Goal: Use online tool/utility: Utilize a website feature to perform a specific function

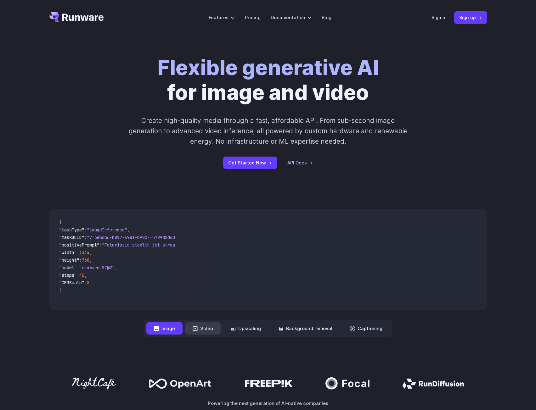
click at [213, 334] on button "Video" at bounding box center [203, 328] width 36 height 12
click at [249, 332] on button "Upscaling" at bounding box center [245, 328] width 45 height 12
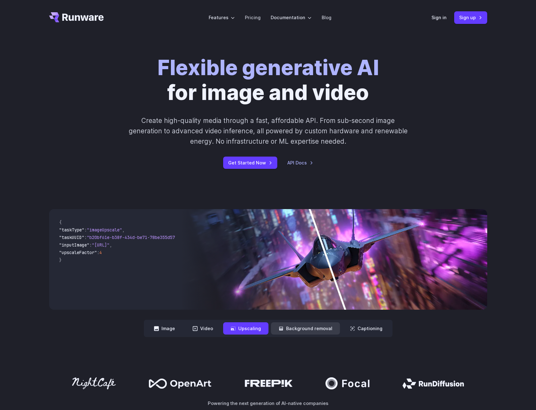
click at [298, 332] on button "Background removal" at bounding box center [305, 328] width 69 height 12
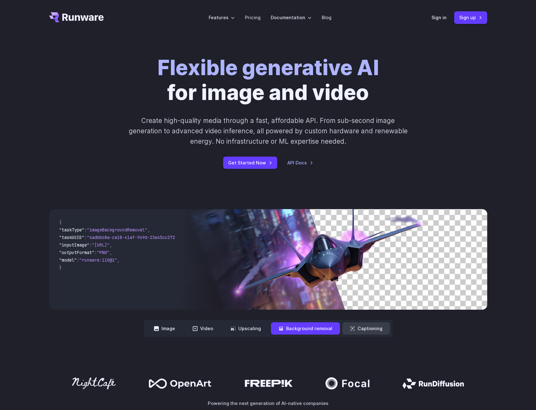
click at [365, 330] on button "Captioning" at bounding box center [366, 328] width 48 height 12
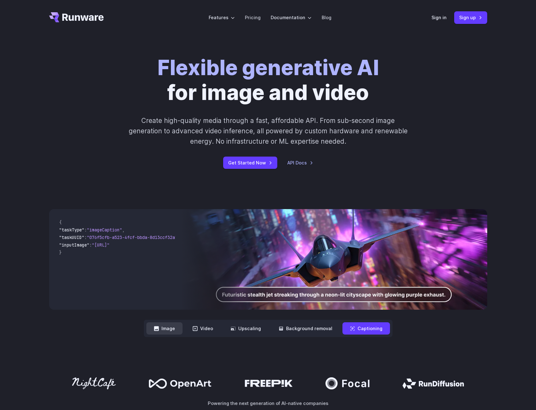
click at [153, 331] on button "Image" at bounding box center [164, 328] width 36 height 12
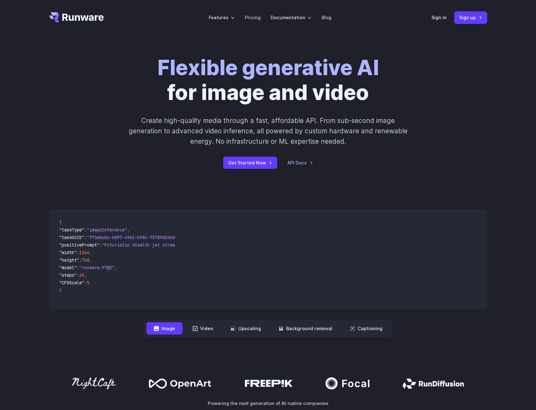
drag, startPoint x: 209, startPoint y: 328, endPoint x: 171, endPoint y: 328, distance: 37.4
click at [208, 328] on button "Video" at bounding box center [203, 328] width 36 height 12
click at [171, 328] on button "Image" at bounding box center [164, 328] width 36 height 12
click at [200, 328] on button "Video" at bounding box center [203, 328] width 36 height 12
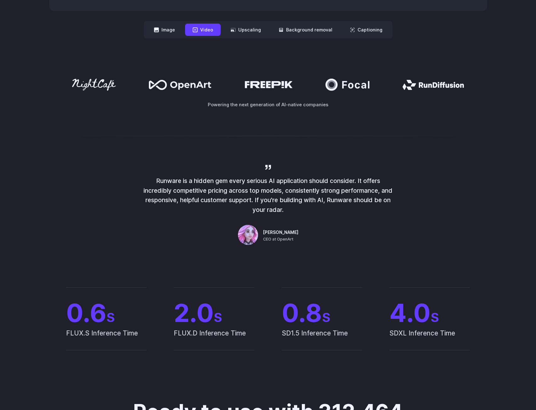
scroll to position [346, 0]
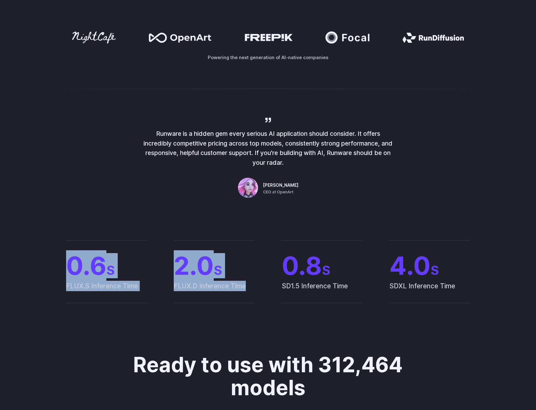
drag, startPoint x: 111, startPoint y: 272, endPoint x: 245, endPoint y: 297, distance: 136.2
click at [245, 297] on div "0.6 S FLUX.S Inference Time 2.0 S FLUX.D Inference Time 0.8 S SD1.5 Inference T…" at bounding box center [268, 271] width 438 height 63
click at [245, 297] on span "FLUX.D Inference Time" at bounding box center [214, 292] width 81 height 22
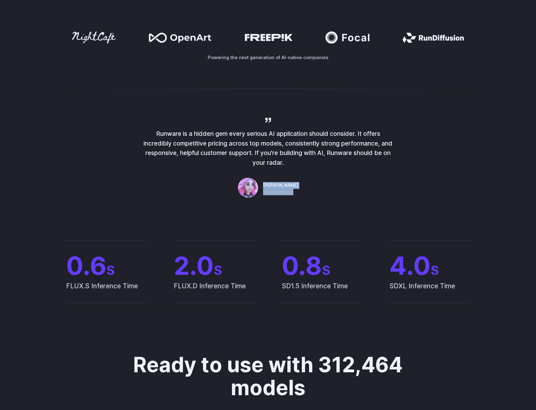
drag, startPoint x: 260, startPoint y: 187, endPoint x: 314, endPoint y: 186, distance: 53.5
click at [313, 186] on div "Runware is a hidden gem every serious AI application should consider. It offers…" at bounding box center [268, 158] width 252 height 84
click at [314, 186] on div "Runware is a hidden gem every serious AI application should consider. It offers…" at bounding box center [268, 158] width 252 height 84
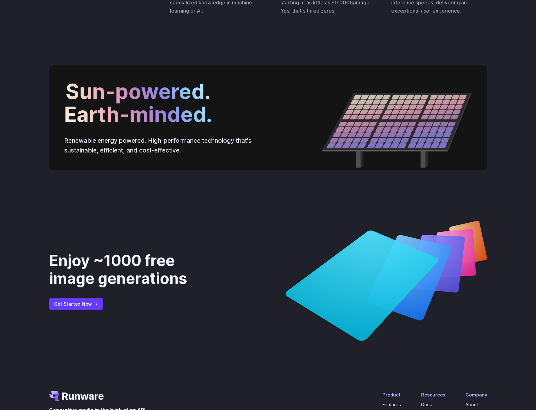
scroll to position [2227, 0]
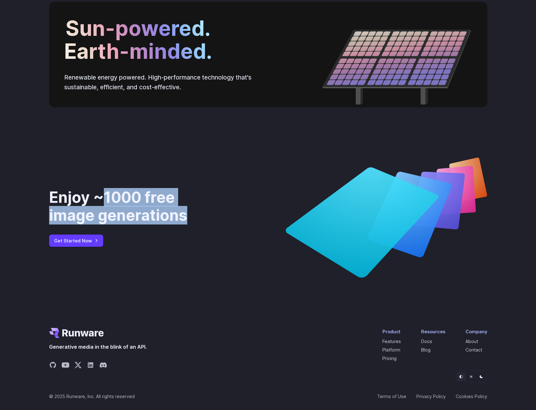
drag, startPoint x: 181, startPoint y: 213, endPoint x: 191, endPoint y: 215, distance: 10.6
click at [191, 215] on div "Enjoy ~1000 free image generations" at bounding box center [134, 206] width 171 height 36
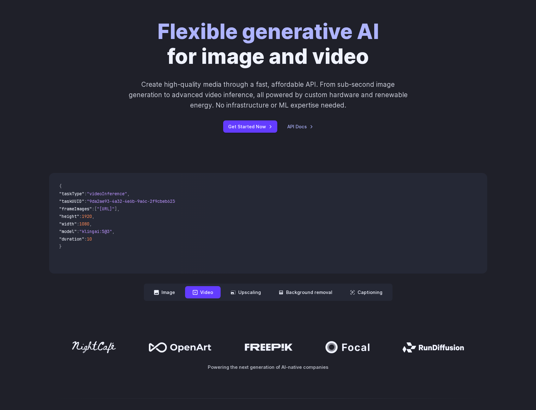
scroll to position [0, 0]
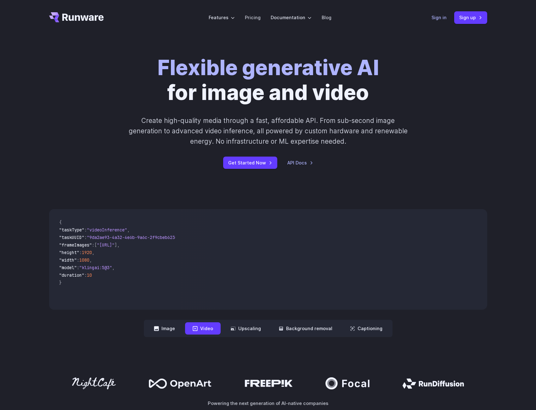
click at [437, 17] on link "Sign in" at bounding box center [438, 17] width 15 height 7
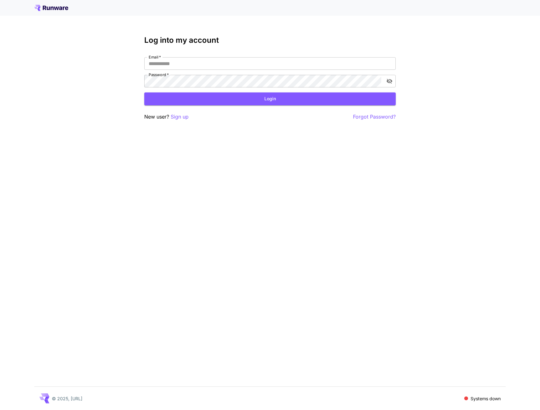
type input "**********"
drag, startPoint x: 280, startPoint y: 215, endPoint x: 276, endPoint y: 190, distance: 25.4
click at [280, 215] on div "**********" at bounding box center [270, 205] width 540 height 410
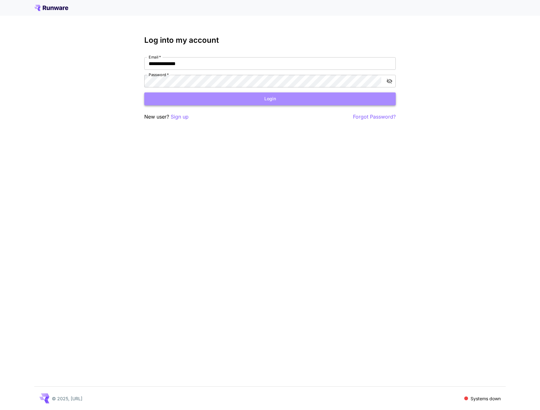
click at [270, 99] on button "Login" at bounding box center [270, 98] width 252 height 13
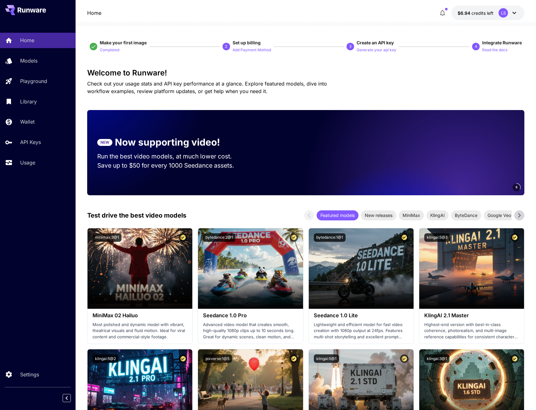
click at [395, 83] on div "Welcome to Runware! Check out your usage stats and API key performance at a gla…" at bounding box center [305, 82] width 437 height 26
click at [384, 216] on span "New releases" at bounding box center [378, 215] width 35 height 7
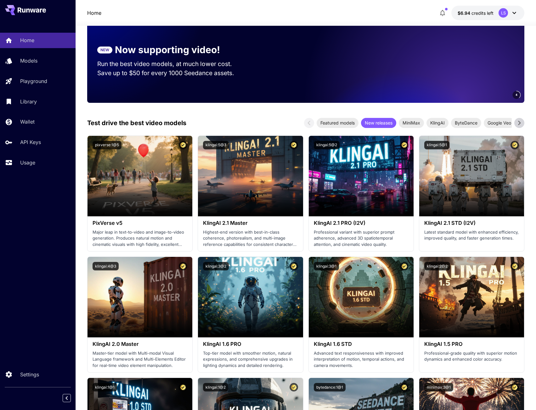
scroll to position [94, 0]
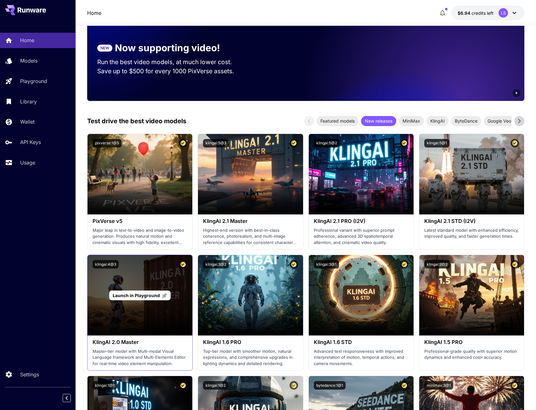
click at [143, 299] on p "Launch in Playground" at bounding box center [140, 295] width 54 height 7
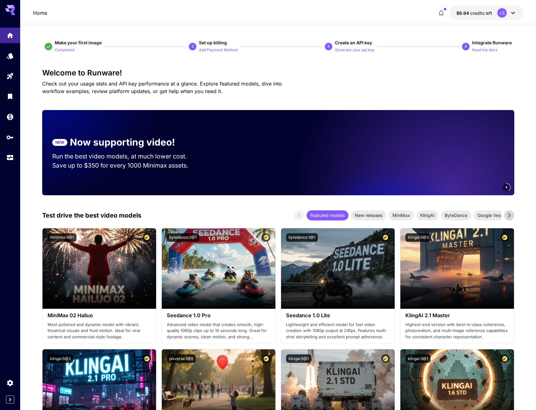
click at [505, 217] on icon at bounding box center [508, 215] width 9 height 9
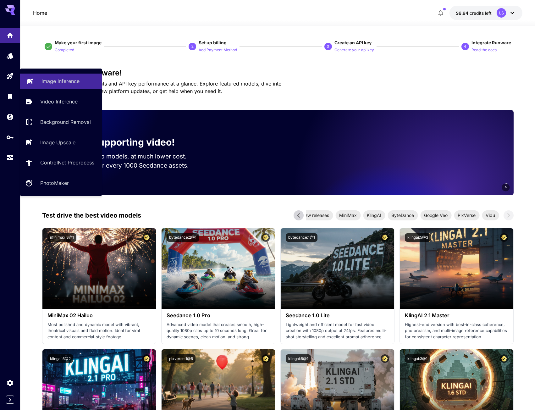
click at [55, 78] on p "Image Inference" at bounding box center [61, 81] width 38 height 8
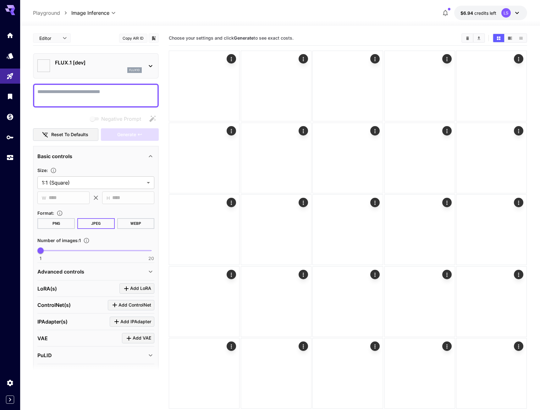
type input "**********"
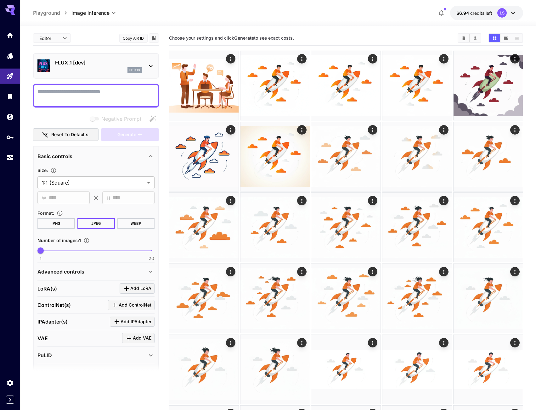
click at [81, 63] on p "FLUX.1 [dev]" at bounding box center [98, 63] width 87 height 8
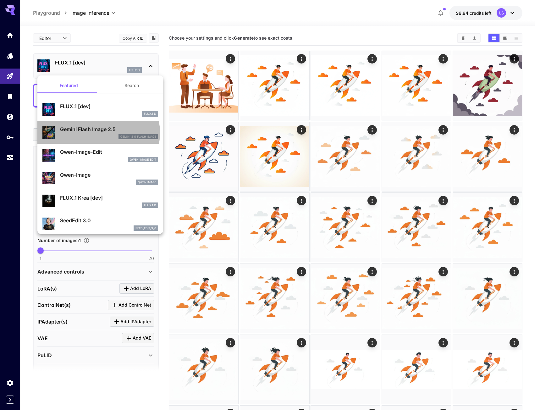
click at [94, 133] on div "Gemini Flash Image 2.5 gemini_2_5_flash_image" at bounding box center [109, 133] width 98 height 14
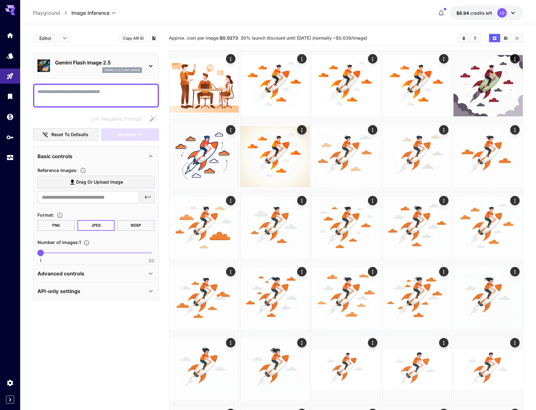
click at [76, 87] on div at bounding box center [96, 96] width 126 height 24
click at [77, 93] on textarea "Negative Prompt" at bounding box center [95, 95] width 117 height 15
paste textarea "**********"
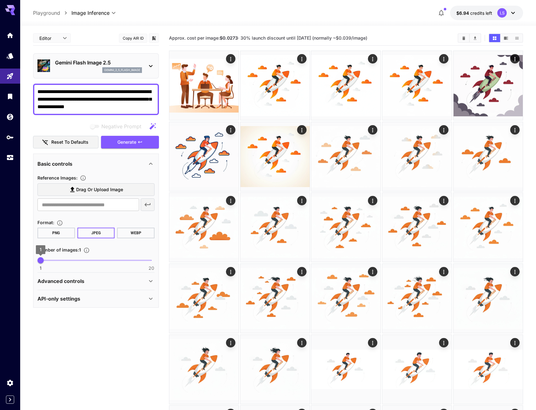
type textarea "**********"
type input "*"
drag, startPoint x: 39, startPoint y: 263, endPoint x: 51, endPoint y: 262, distance: 12.1
click at [51, 262] on span "3" at bounding box center [52, 260] width 6 height 6
click at [59, 231] on button "PNG" at bounding box center [55, 233] width 37 height 11
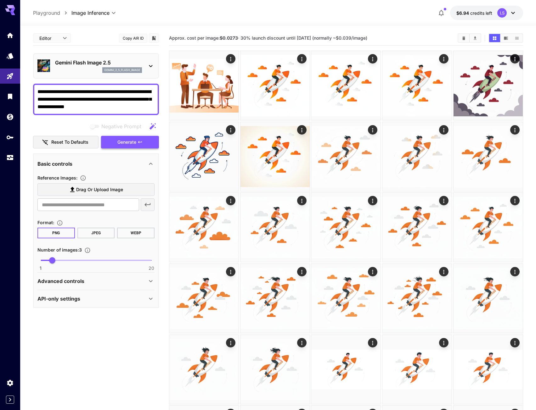
click at [134, 145] on span "Generate" at bounding box center [126, 142] width 19 height 8
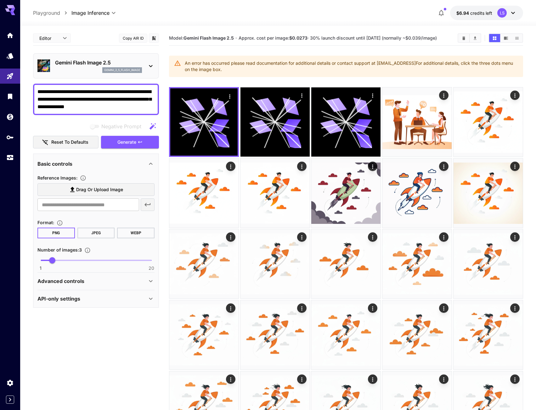
click at [90, 61] on p "Gemini Flash Image 2.5" at bounding box center [98, 63] width 87 height 8
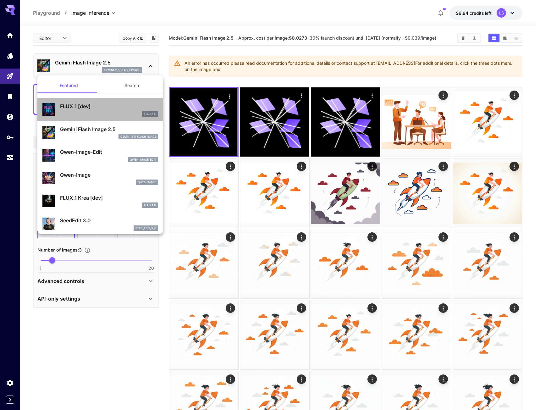
click at [109, 109] on p "FLUX.1 [dev]" at bounding box center [109, 107] width 98 height 8
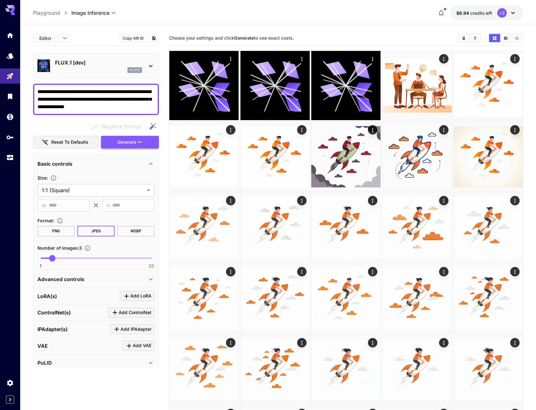
click at [136, 146] on span "Generate" at bounding box center [126, 142] width 19 height 8
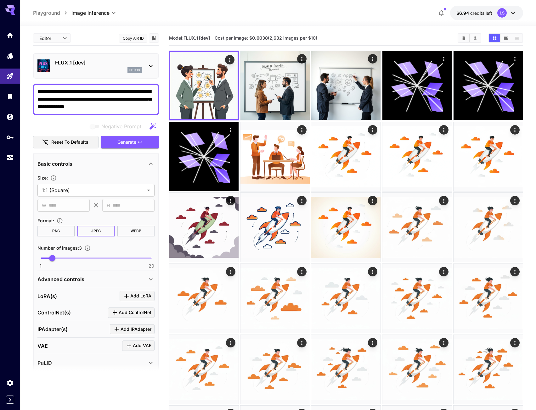
click at [63, 229] on button "PNG" at bounding box center [55, 231] width 37 height 11
click at [372, 130] on icon "Actions" at bounding box center [373, 130] width 6 height 6
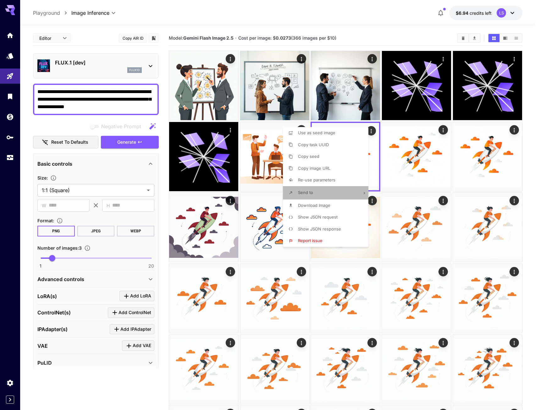
click at [344, 191] on li "Send to" at bounding box center [327, 192] width 89 height 13
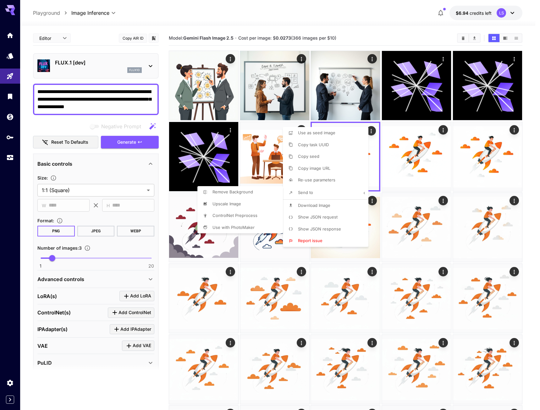
click at [342, 131] on div at bounding box center [270, 205] width 540 height 410
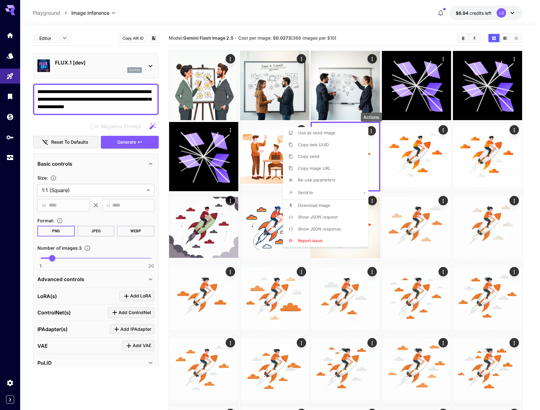
click at [326, 132] on span "Use as seed image" at bounding box center [316, 132] width 37 height 5
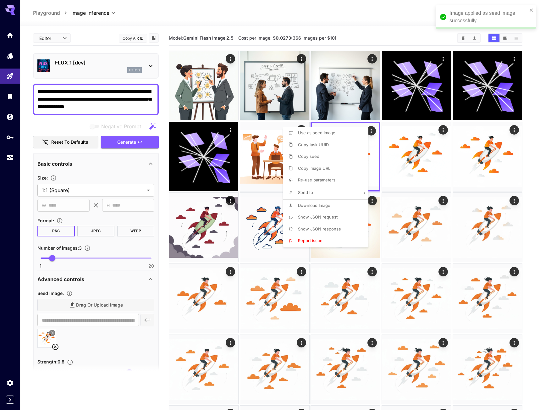
type input "**********"
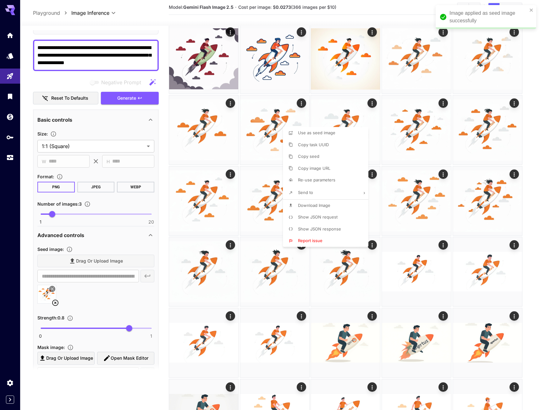
scroll to position [228, 0]
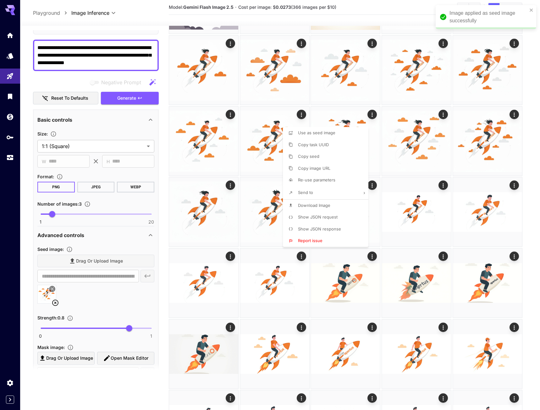
click at [95, 293] on div at bounding box center [270, 205] width 540 height 410
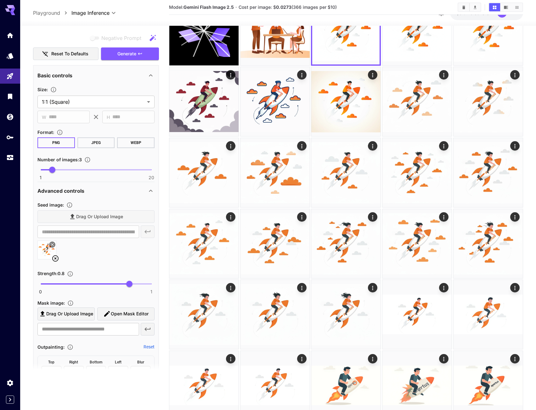
scroll to position [94, 0]
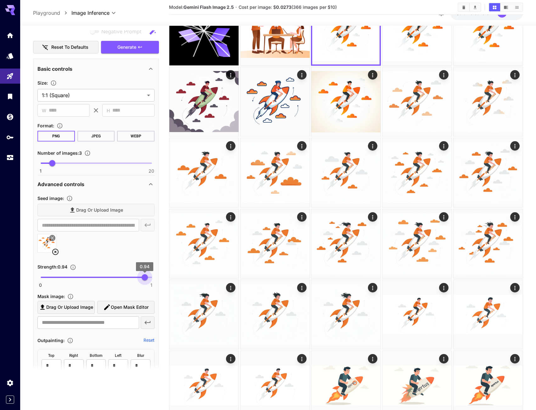
type input "****"
drag, startPoint x: 130, startPoint y: 278, endPoint x: 143, endPoint y: 278, distance: 13.2
click at [143, 278] on span "0.93" at bounding box center [143, 277] width 6 height 6
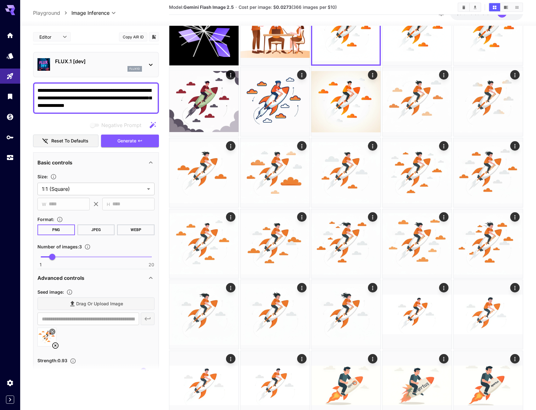
scroll to position [0, 0]
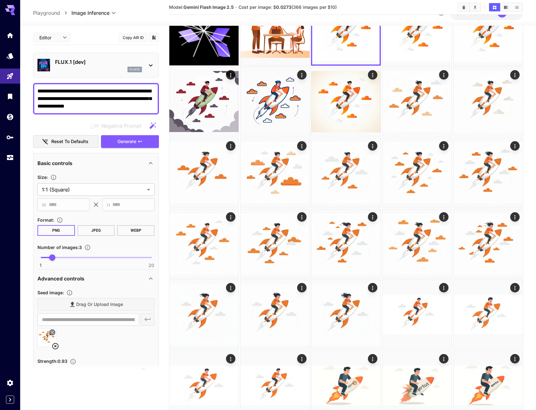
click at [123, 143] on span "Generate" at bounding box center [126, 142] width 19 height 8
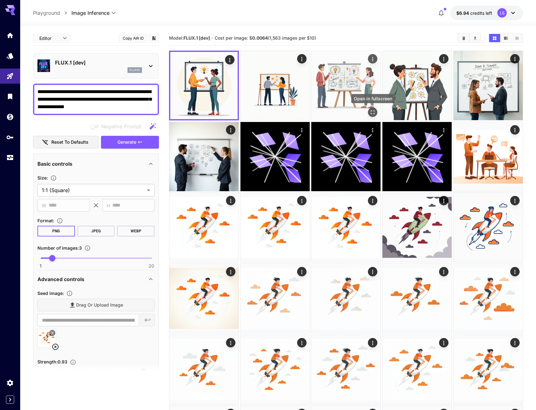
click at [370, 110] on icon "Open in fullscreen" at bounding box center [373, 112] width 6 height 6
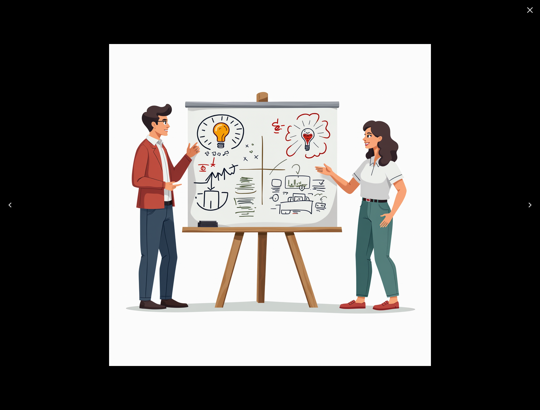
click at [530, 11] on icon "Close" at bounding box center [531, 10] width 6 height 6
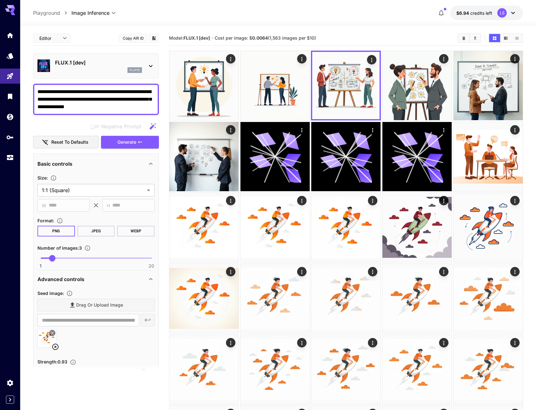
click at [58, 109] on textarea "**********" at bounding box center [95, 99] width 117 height 23
paste textarea "**********"
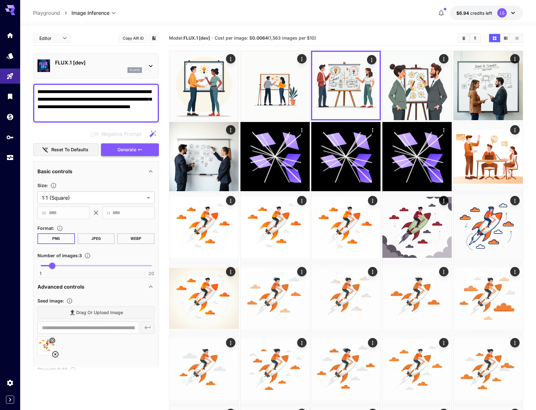
type textarea "**********"
click at [136, 148] on span "Generate" at bounding box center [126, 150] width 19 height 8
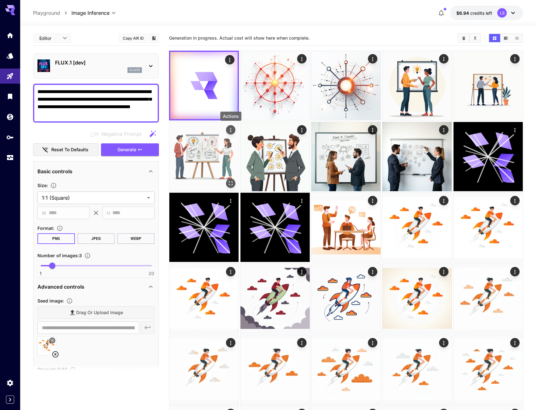
click at [231, 129] on icon "Actions" at bounding box center [230, 130] width 1 height 4
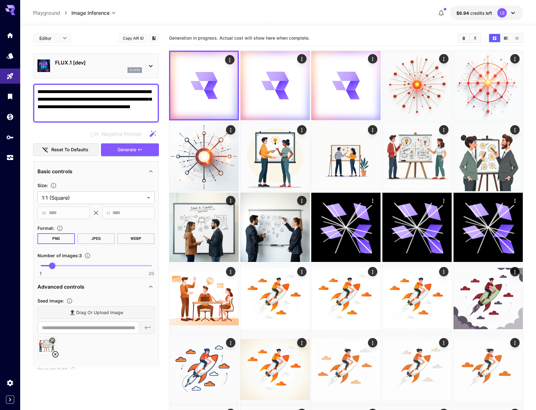
scroll to position [28, 0]
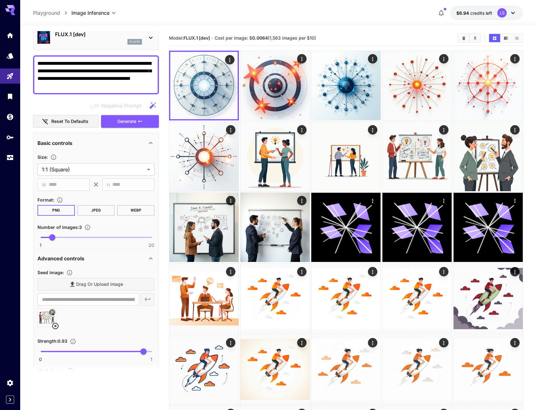
click at [103, 84] on textarea "**********" at bounding box center [95, 75] width 117 height 30
drag, startPoint x: 142, startPoint y: 78, endPoint x: 48, endPoint y: 78, distance: 93.4
click at [48, 78] on textarea "**********" at bounding box center [95, 75] width 117 height 30
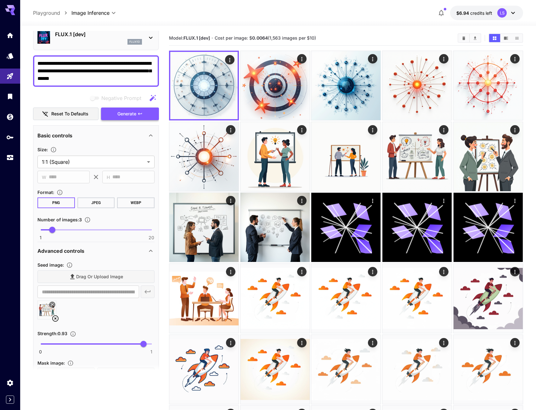
click at [135, 112] on span "Generate" at bounding box center [126, 114] width 19 height 8
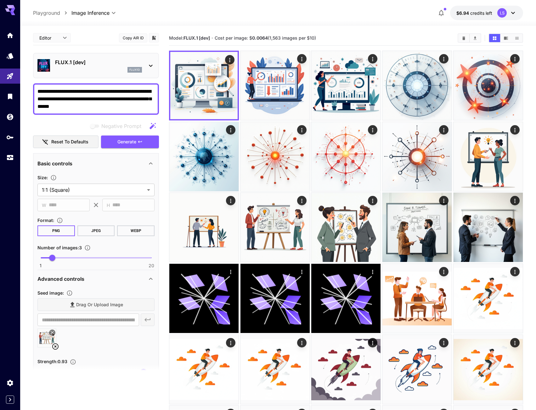
scroll to position [0, 0]
drag, startPoint x: 109, startPoint y: 108, endPoint x: 102, endPoint y: 111, distance: 8.0
click at [102, 111] on div "**********" at bounding box center [96, 99] width 126 height 31
paste textarea "**********"
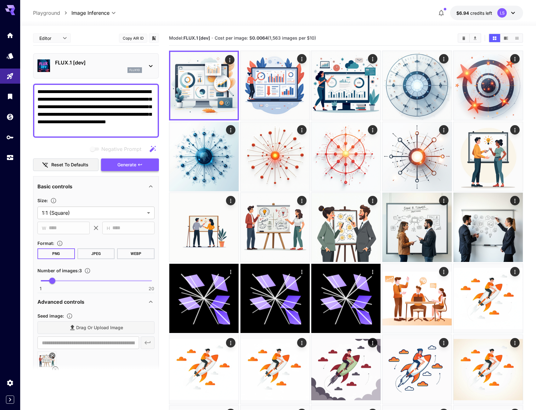
type textarea "**********"
click at [136, 164] on span "Generate" at bounding box center [126, 165] width 19 height 8
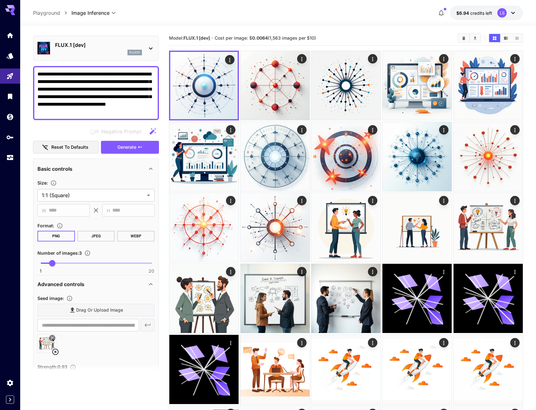
scroll to position [94, 0]
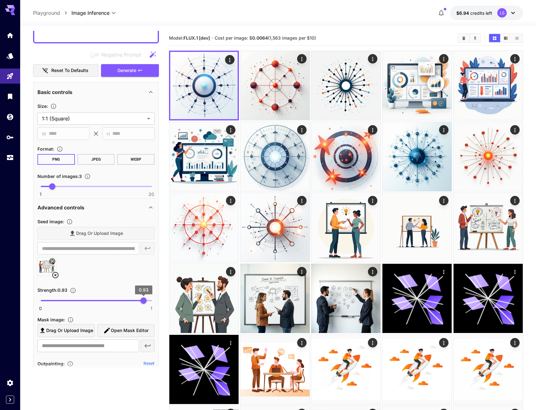
type input "****"
click at [141, 303] on span "0.91" at bounding box center [141, 301] width 6 height 6
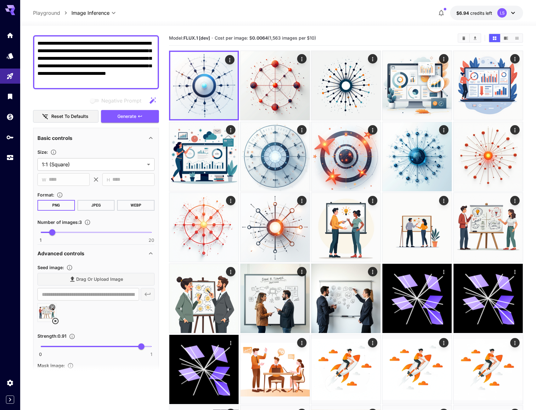
scroll to position [0, 0]
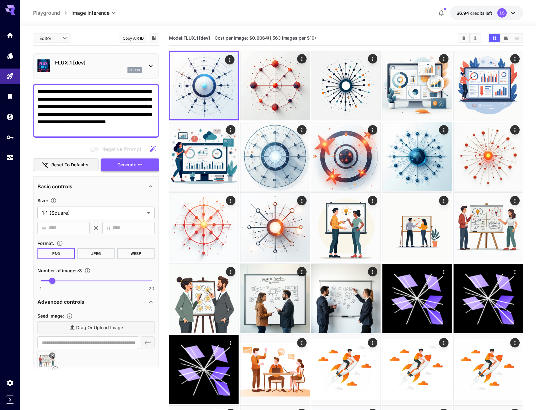
click at [133, 167] on span "Generate" at bounding box center [126, 165] width 19 height 8
